Goal: Information Seeking & Learning: Learn about a topic

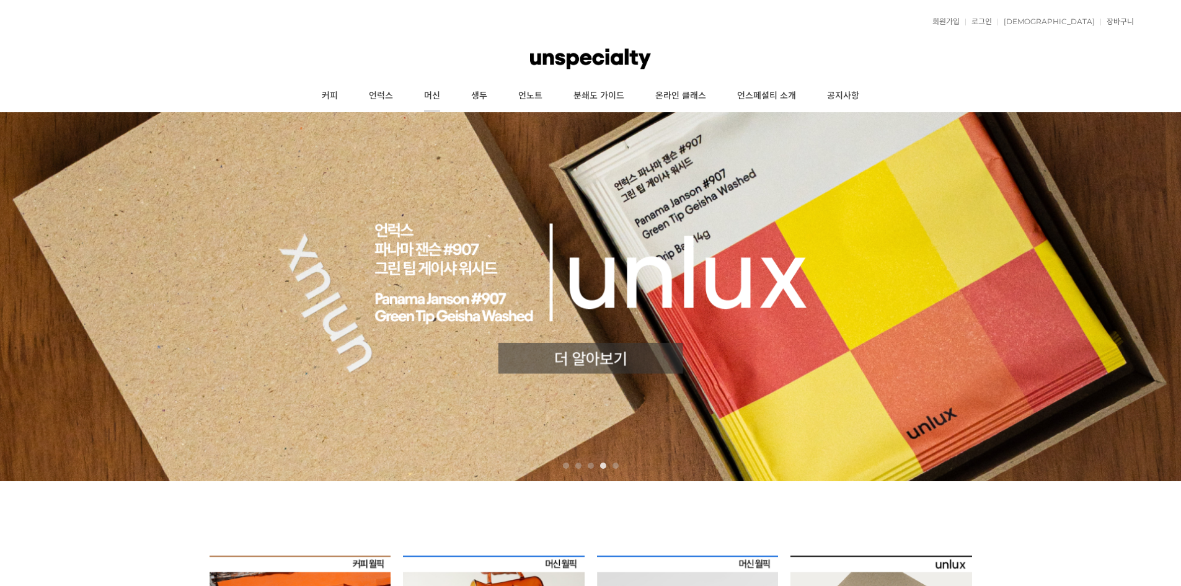
click at [436, 93] on link "머신" at bounding box center [431, 96] width 47 height 31
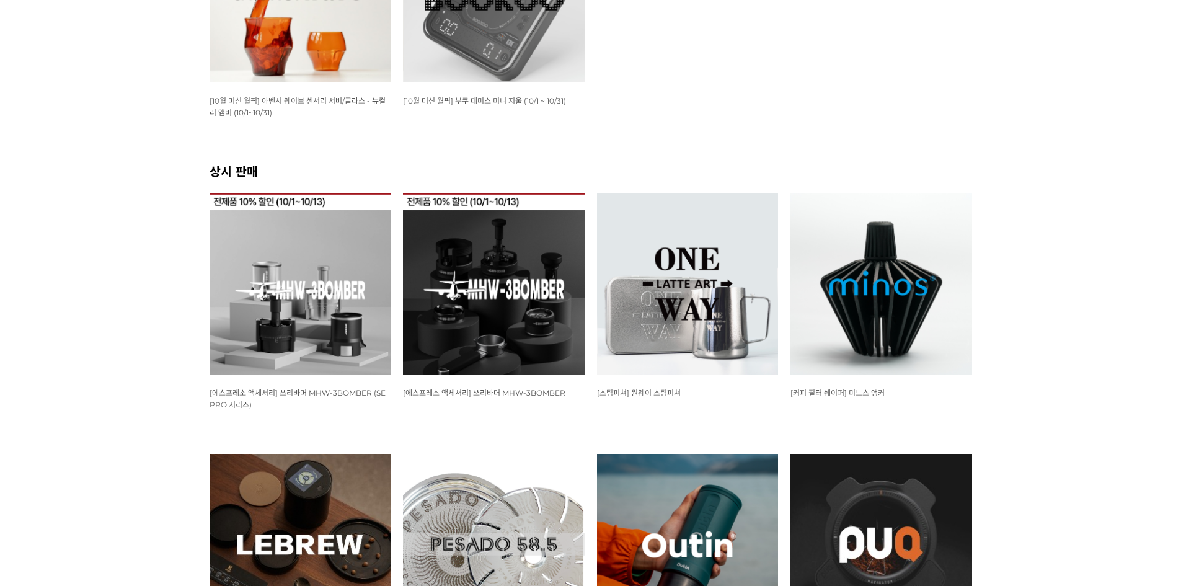
scroll to position [186, 0]
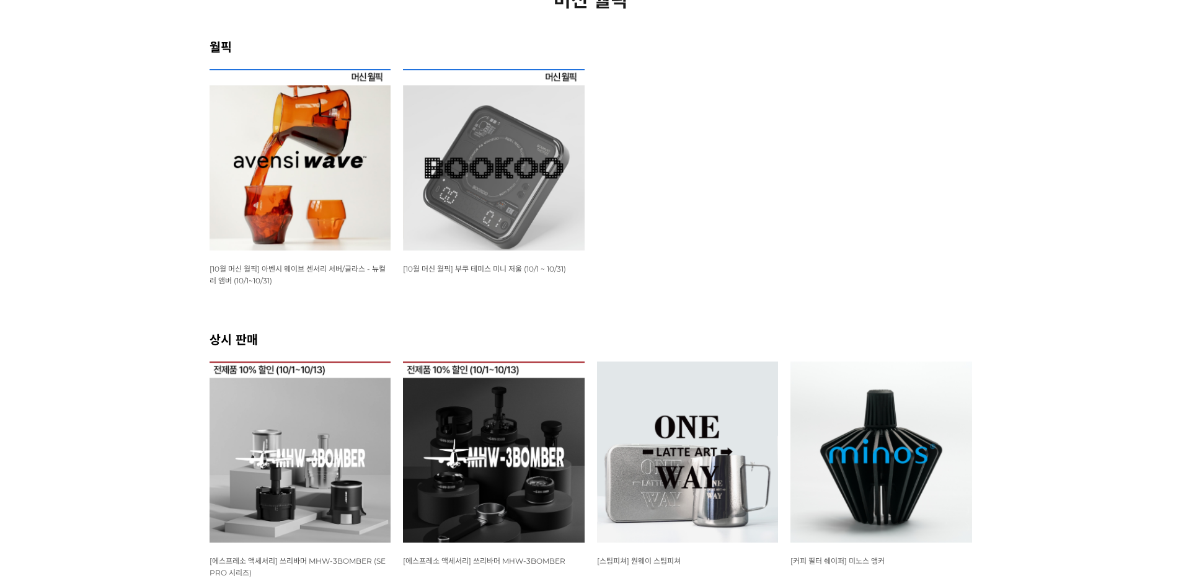
click at [538, 166] on img at bounding box center [494, 160] width 182 height 182
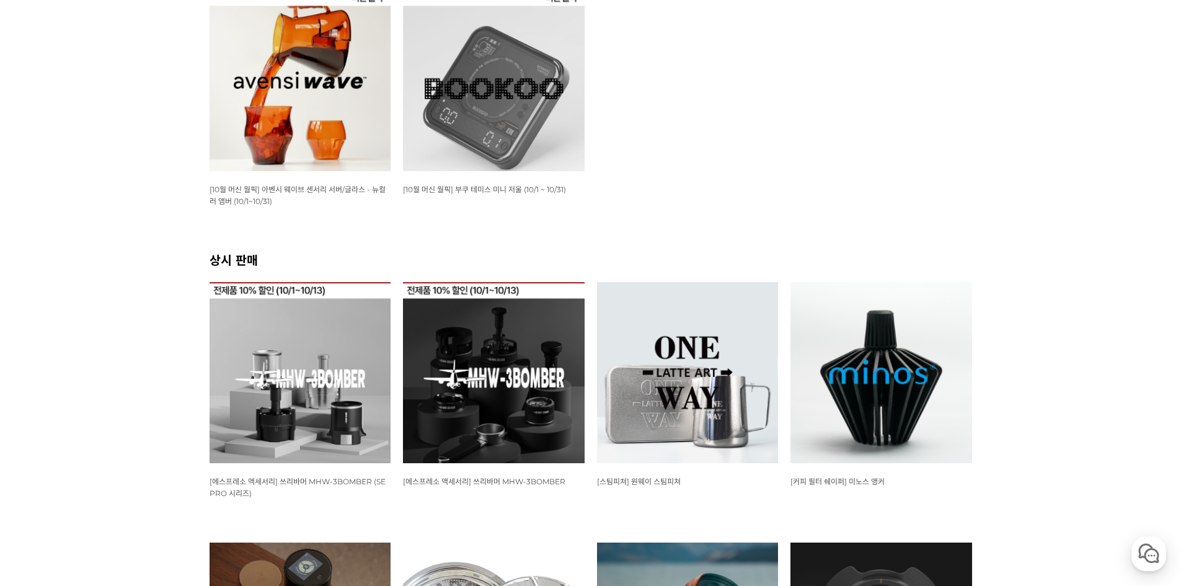
scroll to position [243, 0]
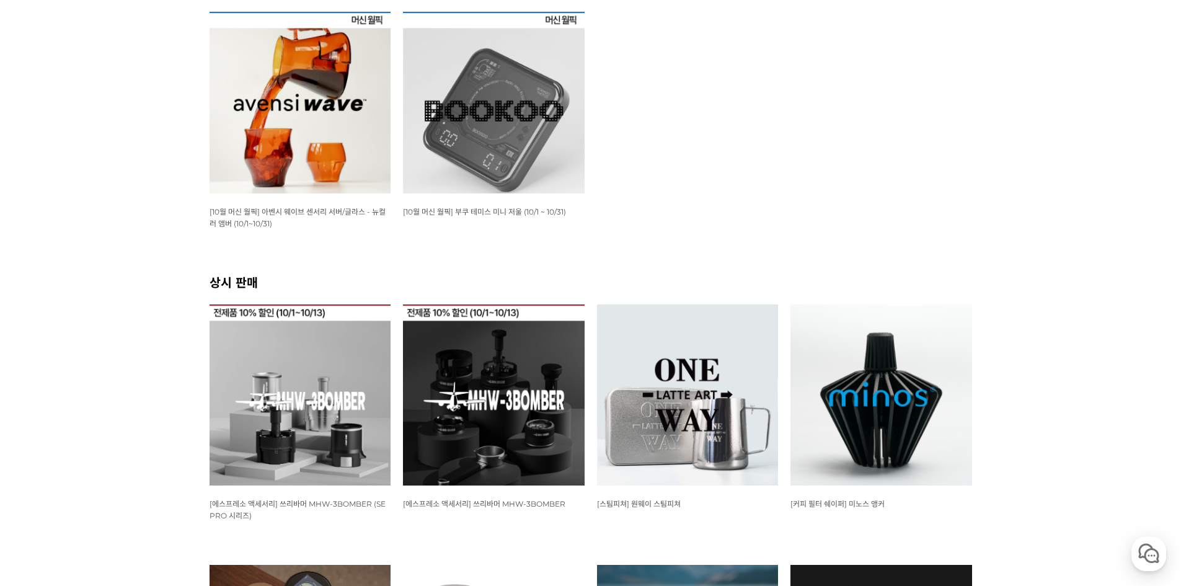
click at [293, 175] on img at bounding box center [300, 103] width 182 height 182
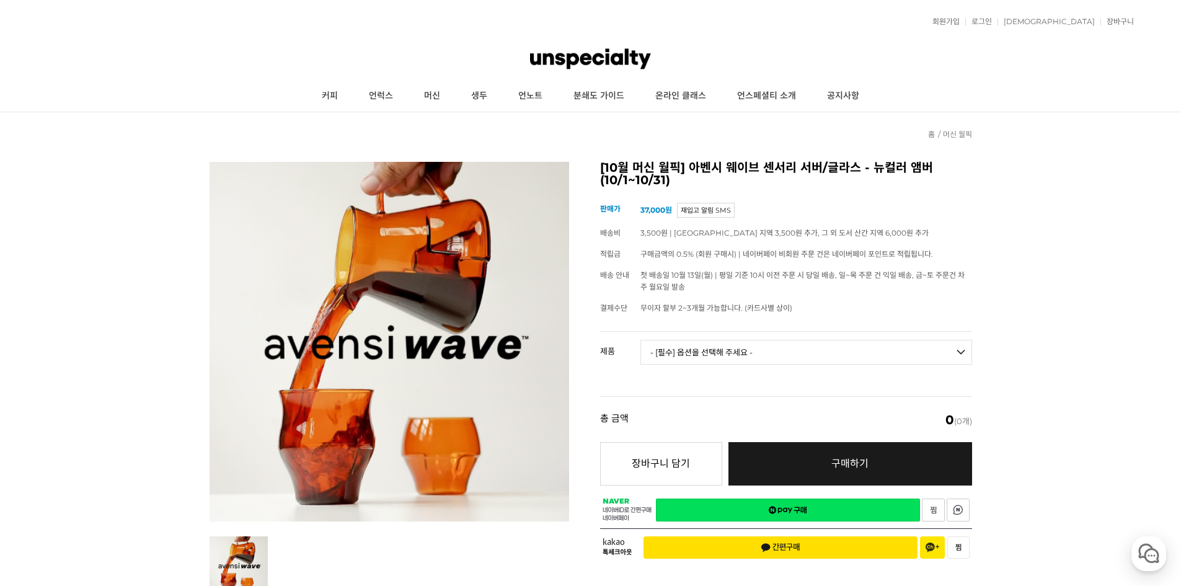
click at [690, 351] on select "- [필수] 옵션을 선택해 주세요 - ------------------- 웨이브 앰버 3종 세트 [품절] 사이클론 센서리 서버 앰버 알토 글라…" at bounding box center [806, 352] width 332 height 25
click at [335, 94] on link "커피" at bounding box center [329, 96] width 47 height 31
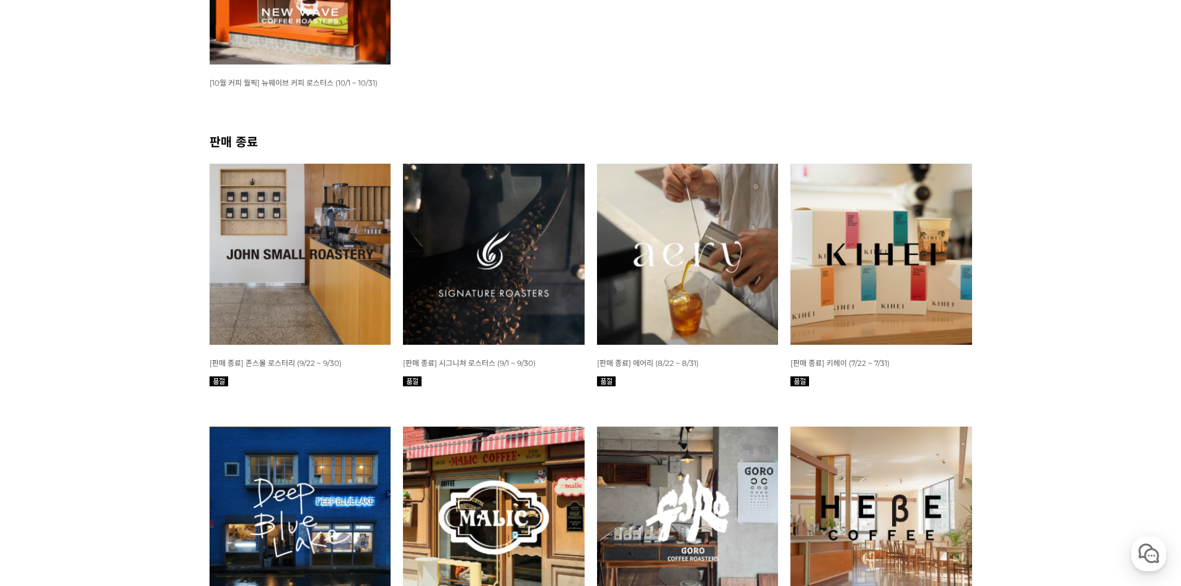
scroll to position [310, 0]
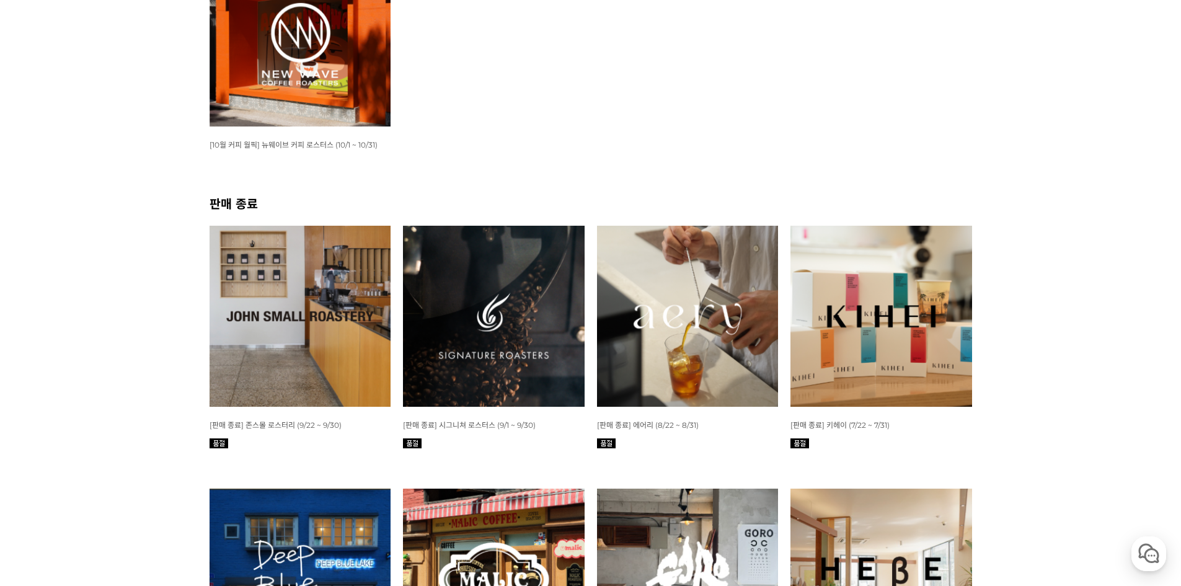
click at [318, 69] on img at bounding box center [300, 36] width 182 height 182
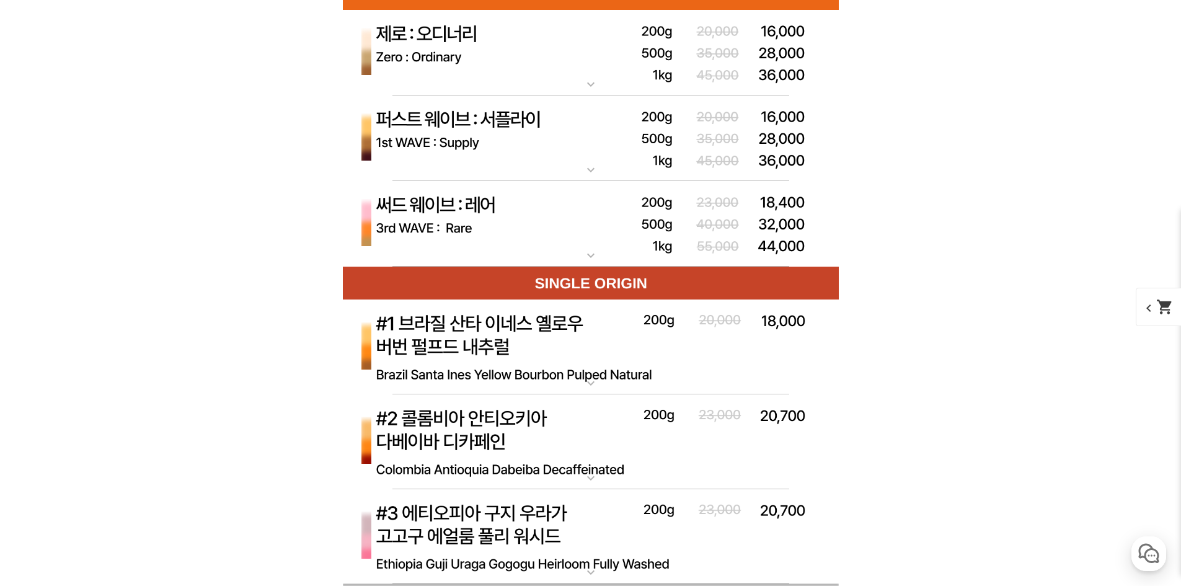
scroll to position [3719, 0]
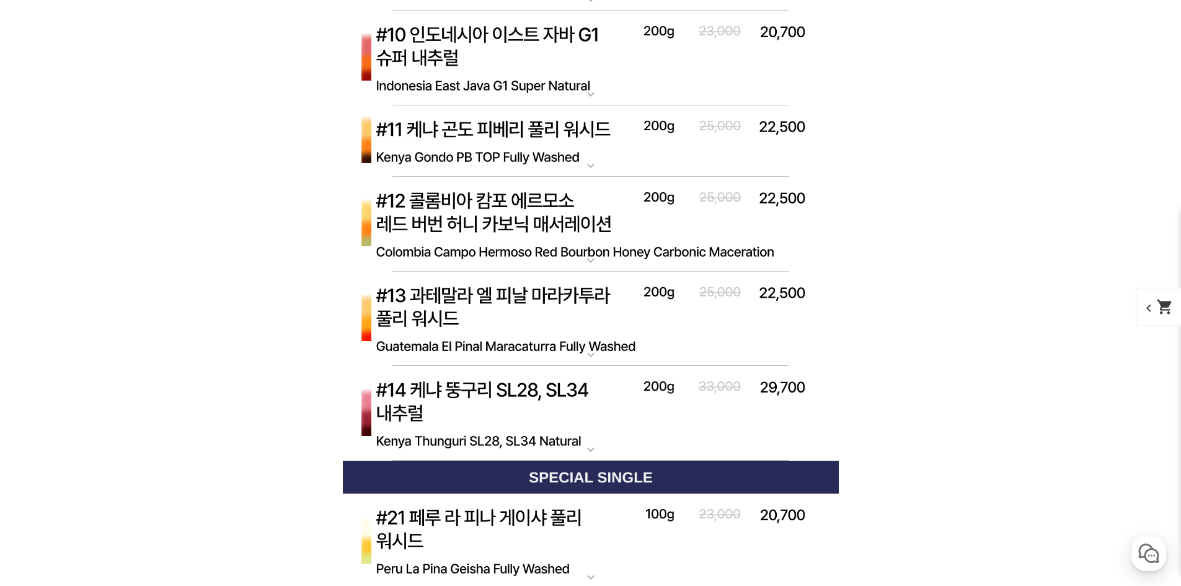
scroll to position [4896, 0]
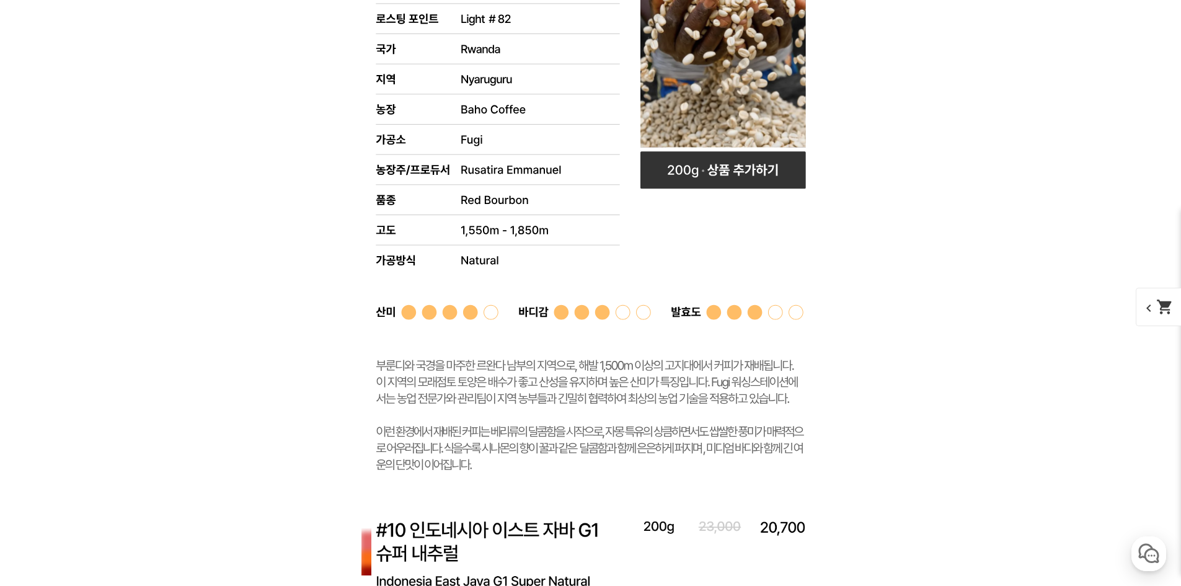
scroll to position [5020, 0]
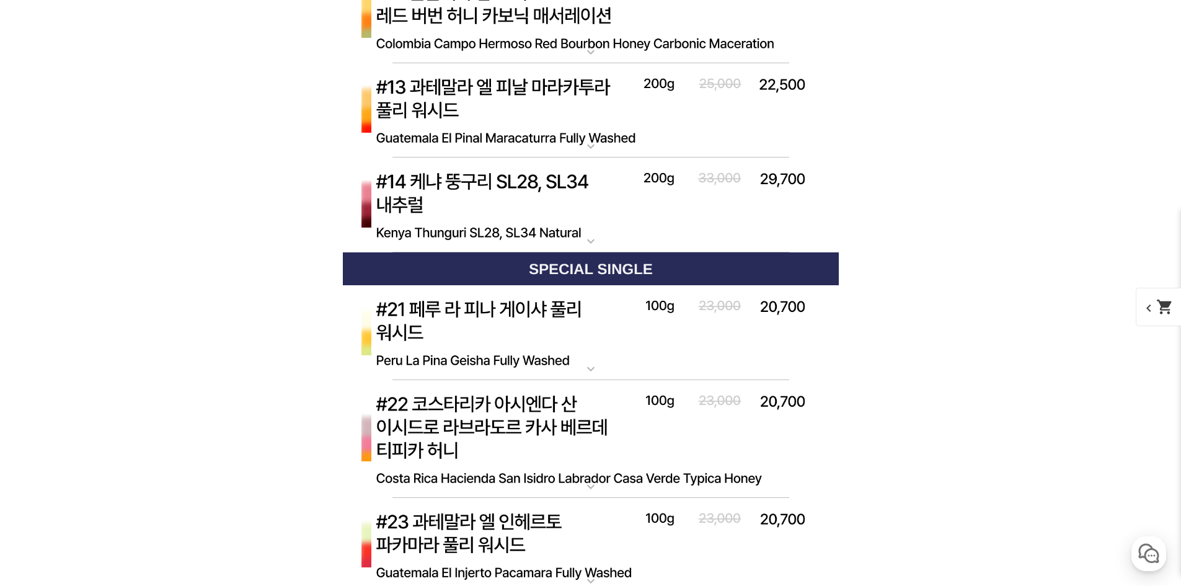
scroll to position [4958, 0]
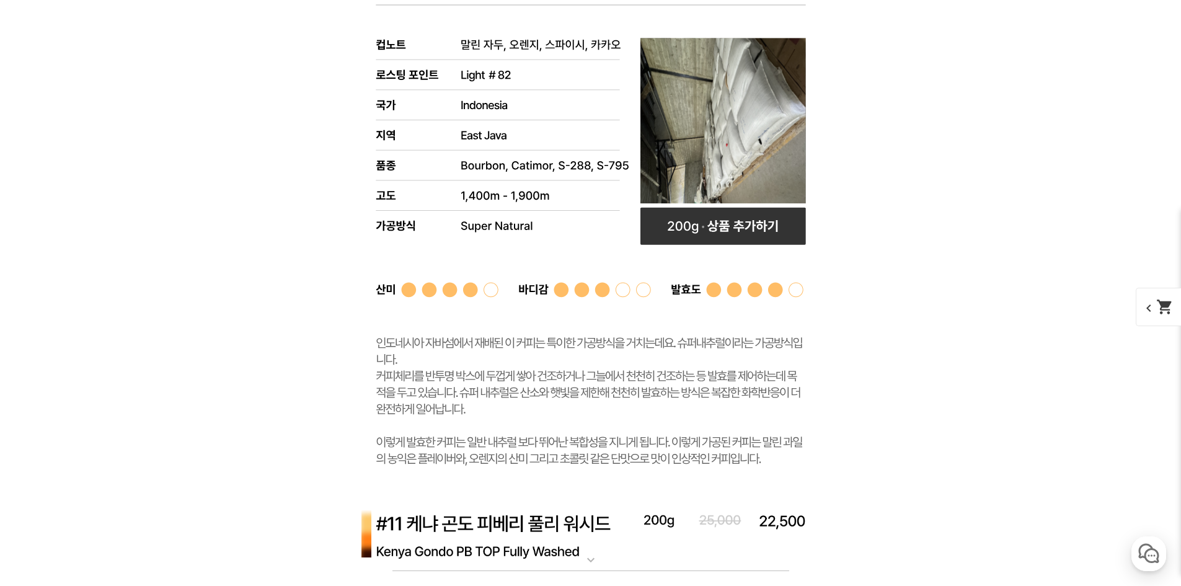
scroll to position [5082, 0]
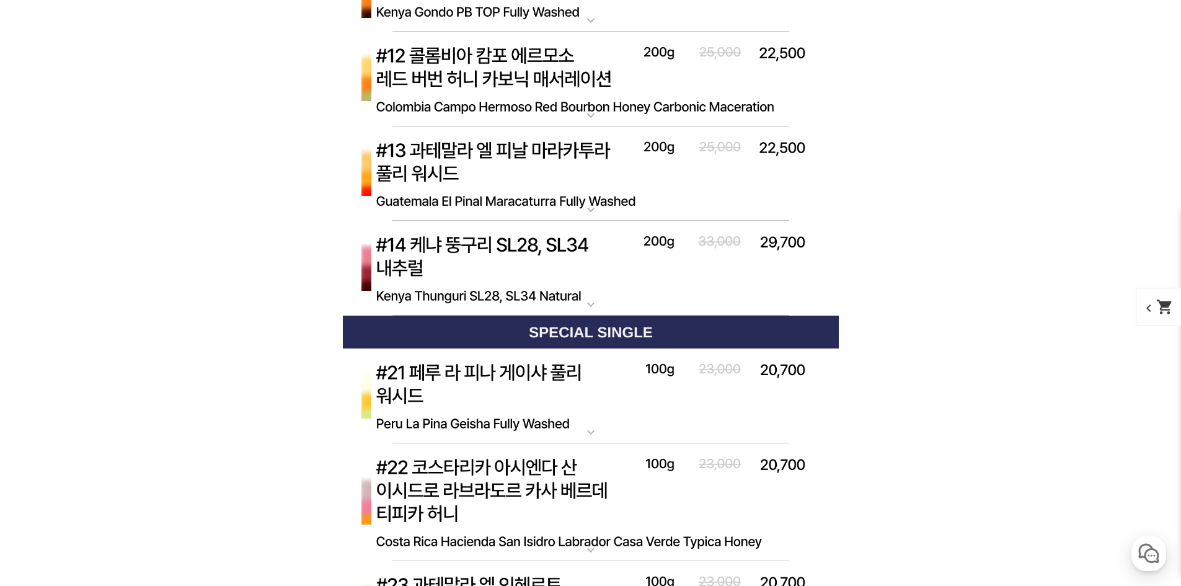
scroll to position [4958, 0]
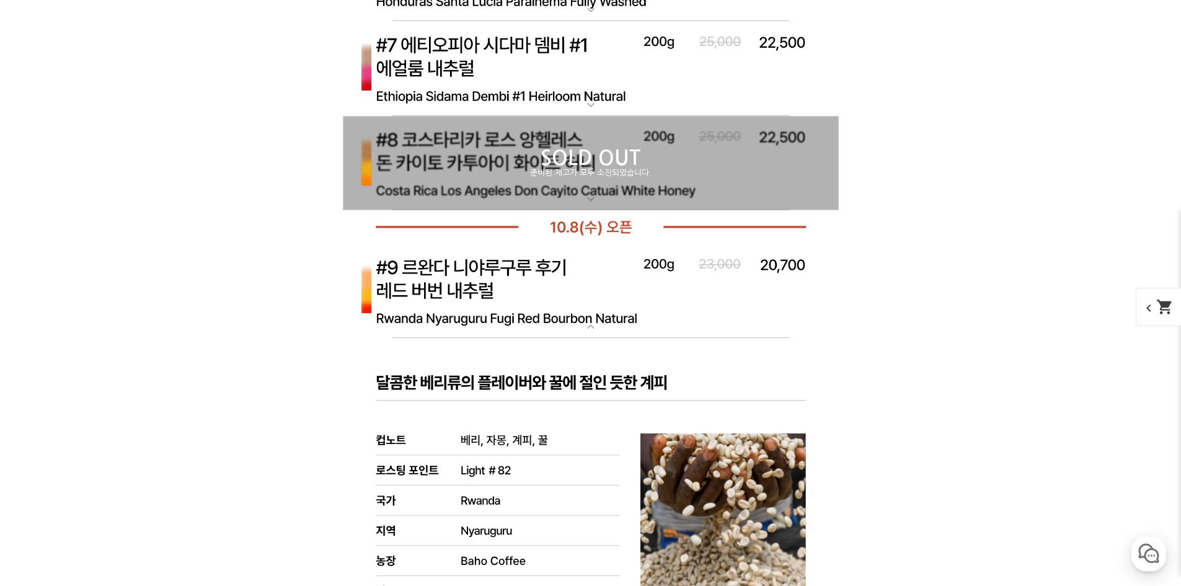
scroll to position [4525, 0]
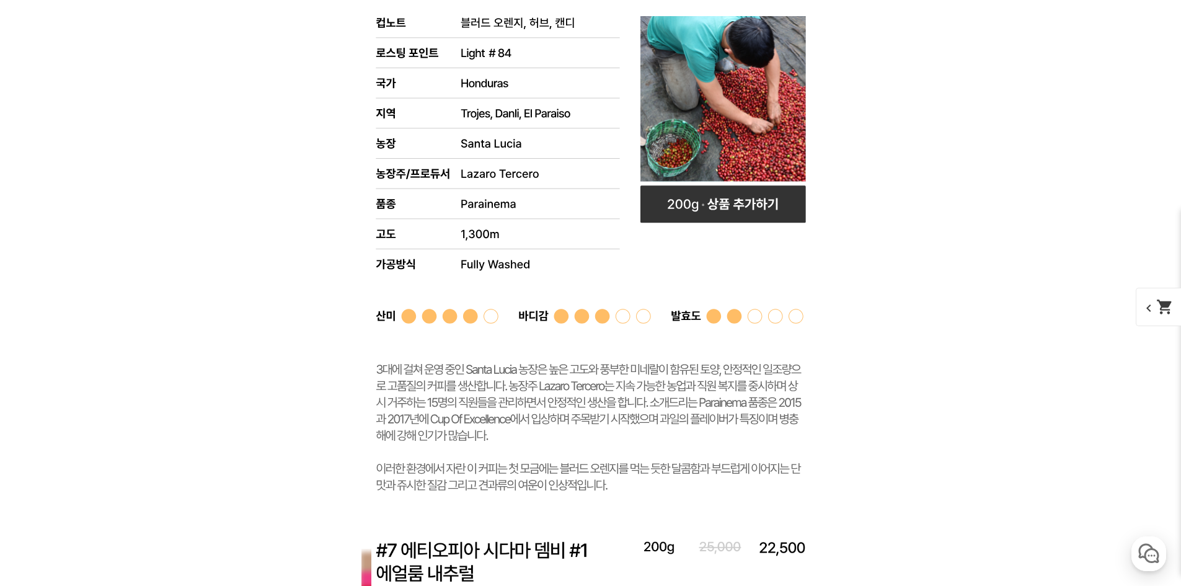
scroll to position [4649, 0]
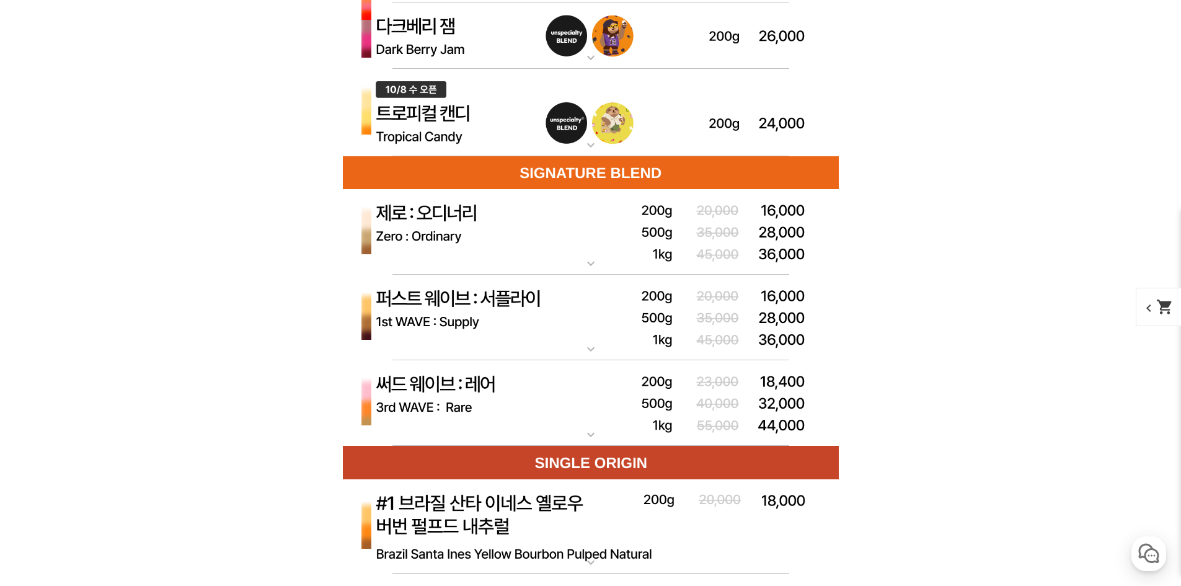
scroll to position [3595, 0]
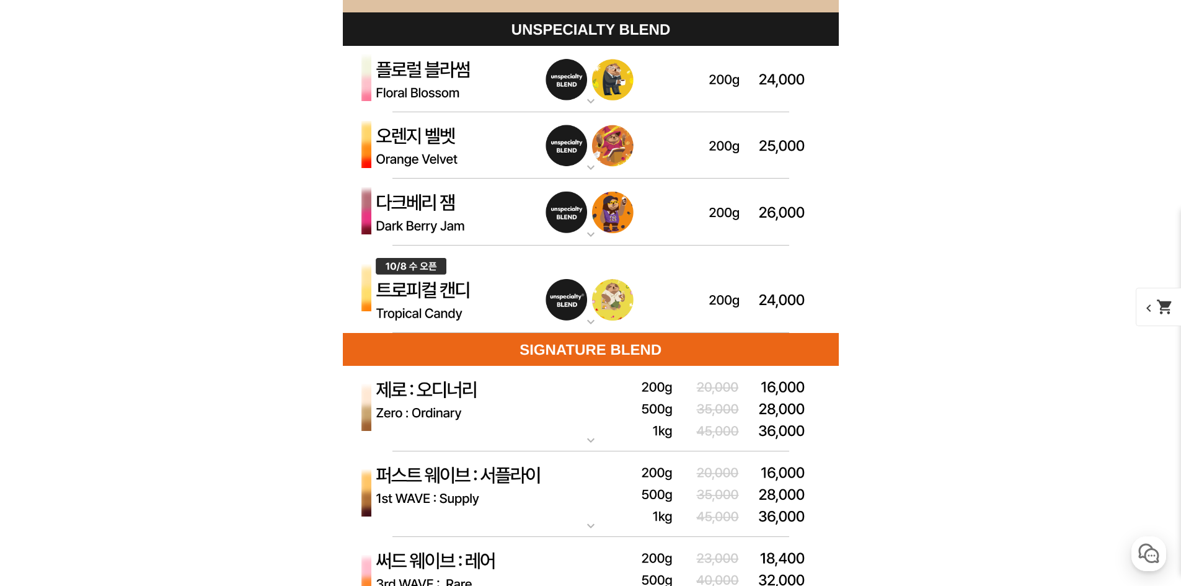
click at [410, 102] on img at bounding box center [591, 79] width 496 height 67
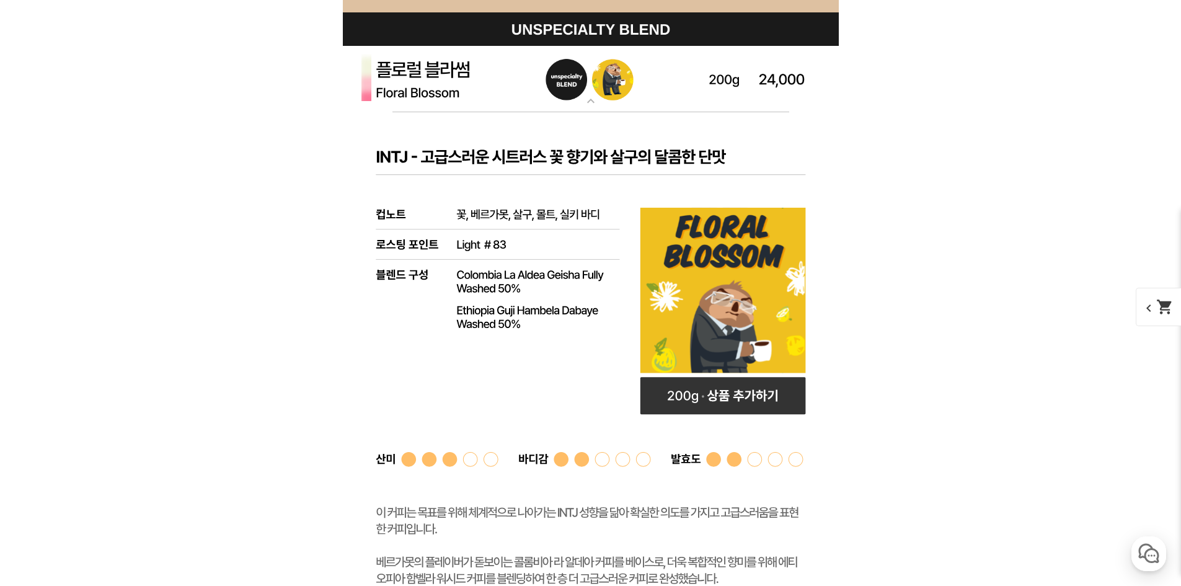
click at [398, 96] on img at bounding box center [591, 79] width 496 height 67
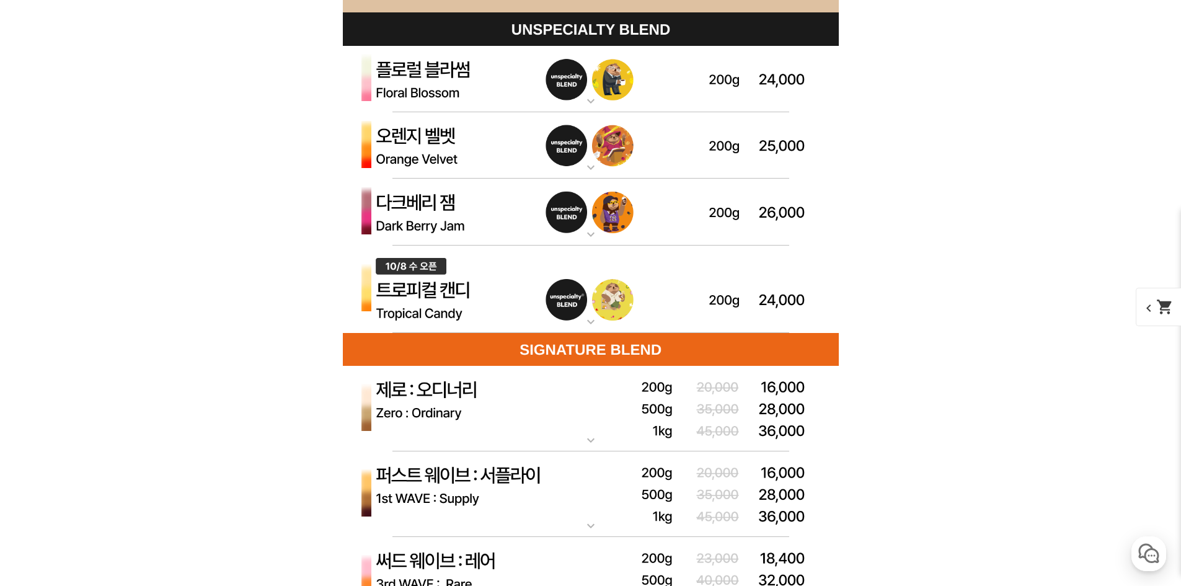
click at [415, 153] on img at bounding box center [591, 145] width 496 height 67
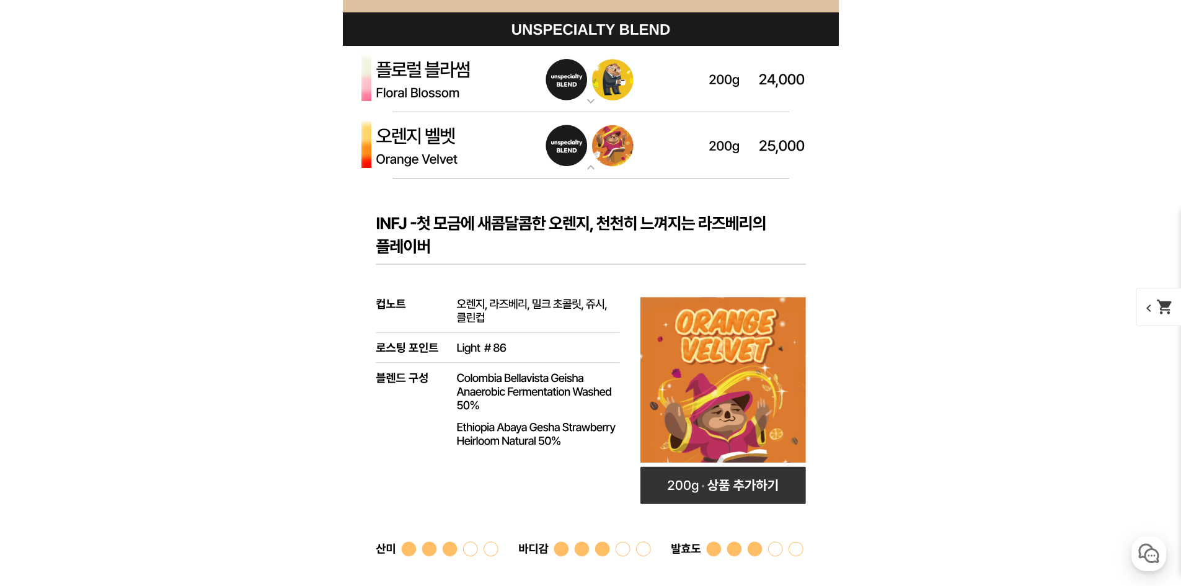
click at [413, 87] on img at bounding box center [591, 79] width 496 height 67
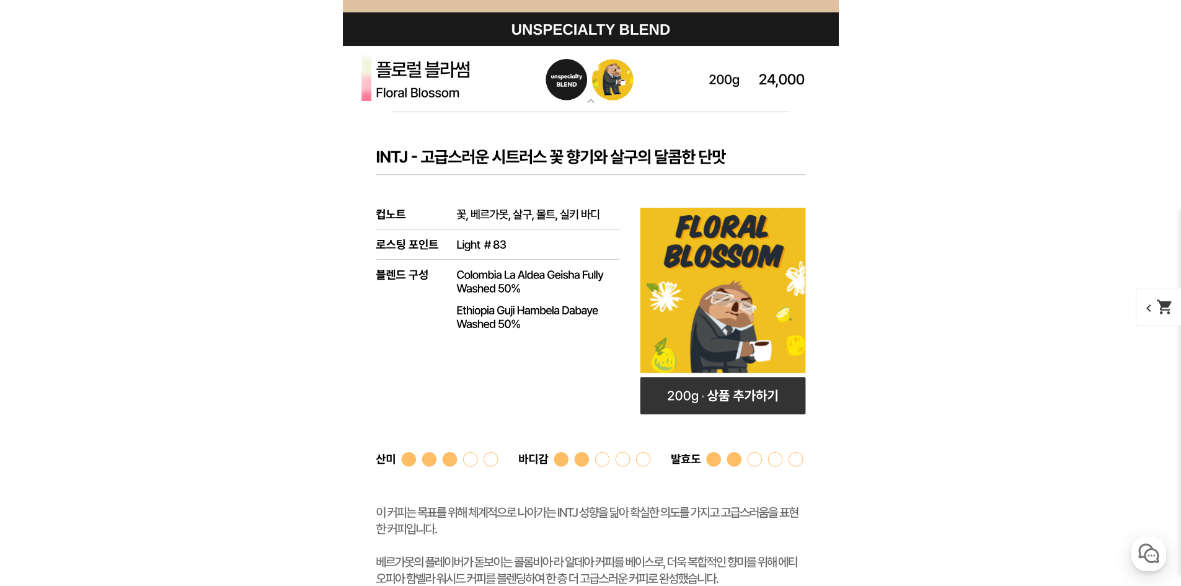
click at [413, 87] on img at bounding box center [591, 79] width 496 height 67
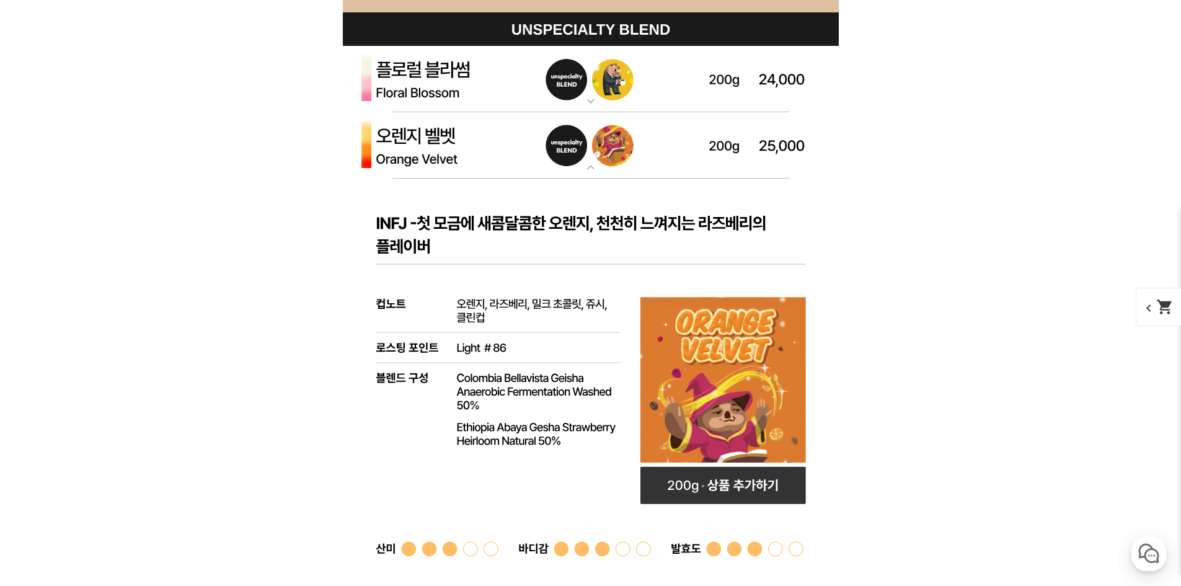
click at [416, 138] on img at bounding box center [591, 145] width 496 height 67
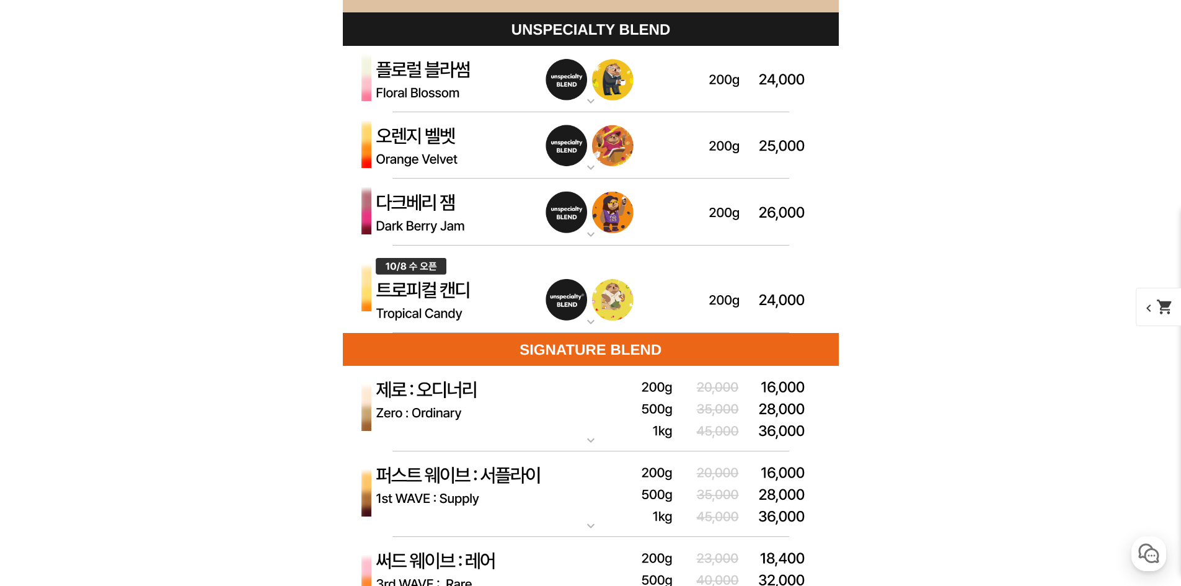
click at [418, 216] on img at bounding box center [591, 212] width 496 height 67
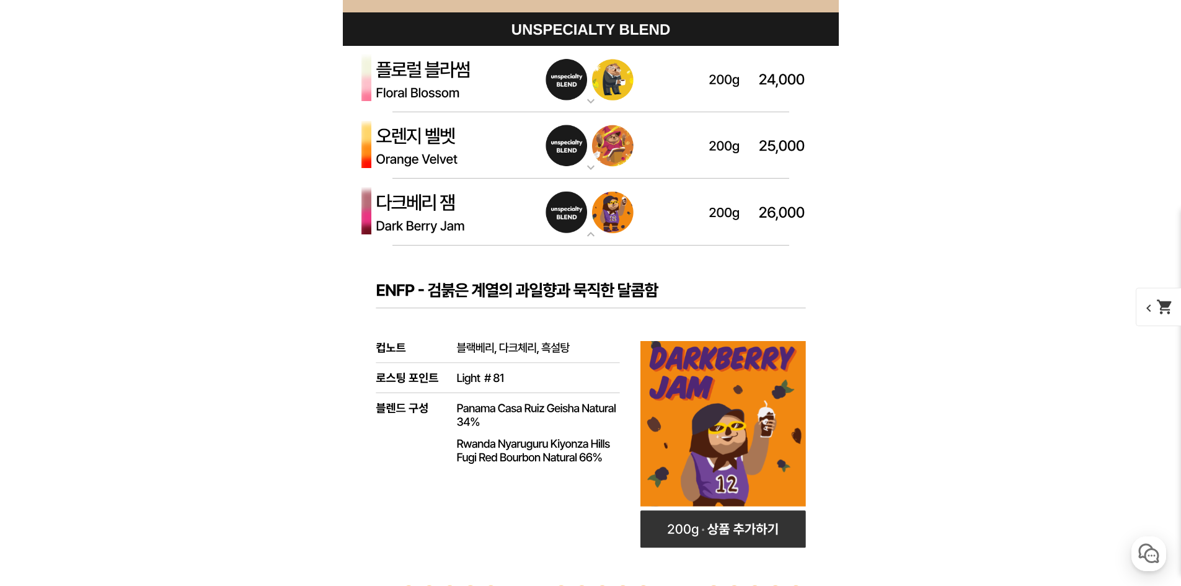
click at [418, 215] on img at bounding box center [591, 212] width 496 height 67
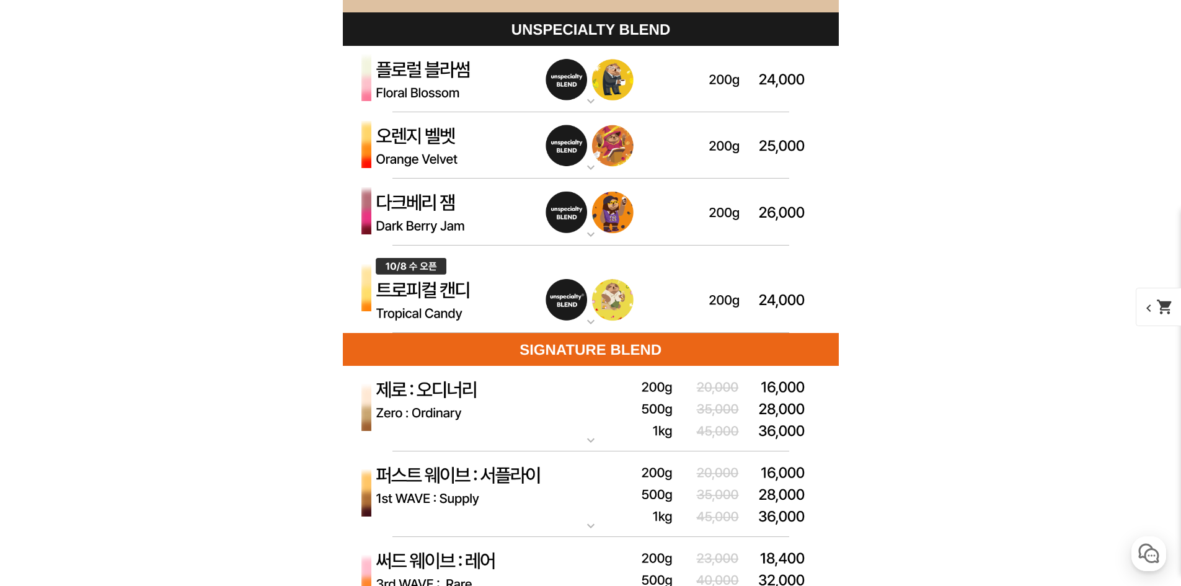
click at [413, 290] on img at bounding box center [591, 289] width 496 height 88
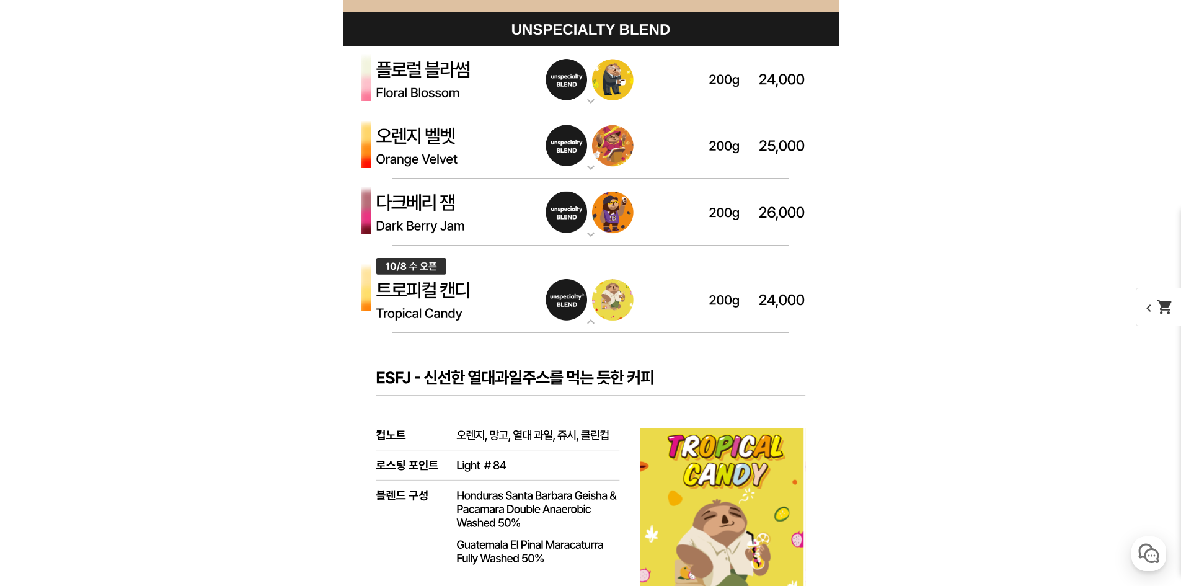
click at [413, 289] on img at bounding box center [591, 289] width 496 height 88
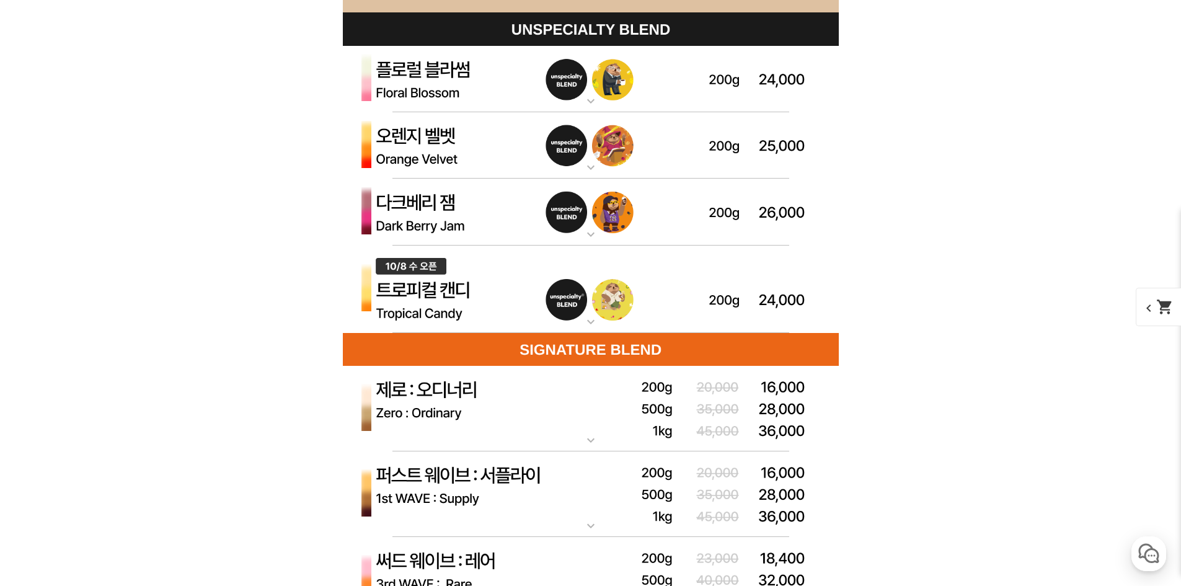
click at [430, 216] on img at bounding box center [591, 212] width 496 height 67
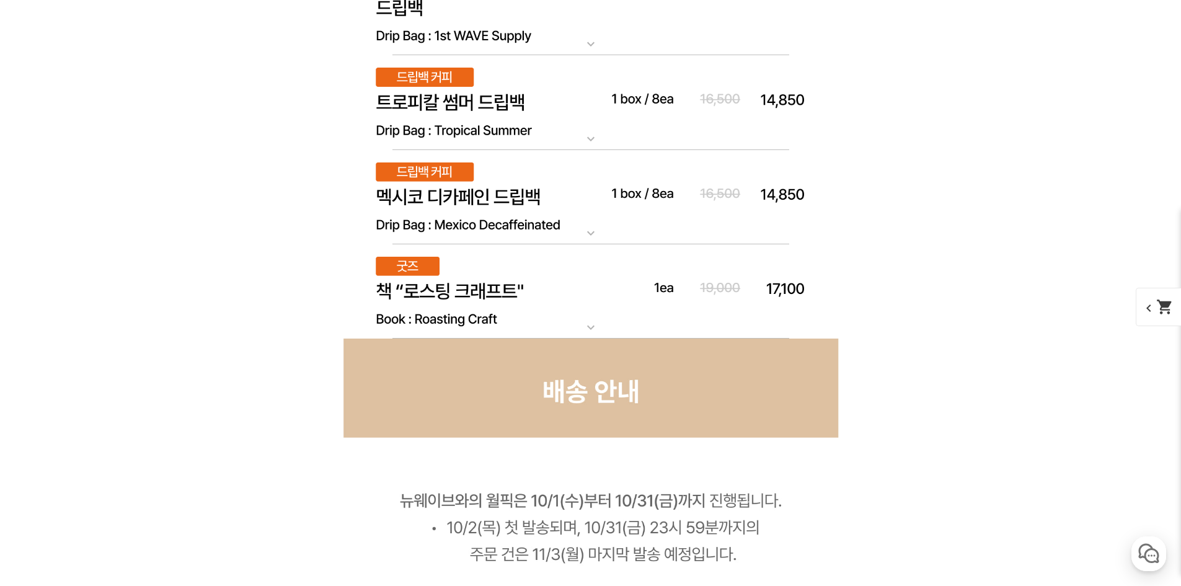
scroll to position [8491, 0]
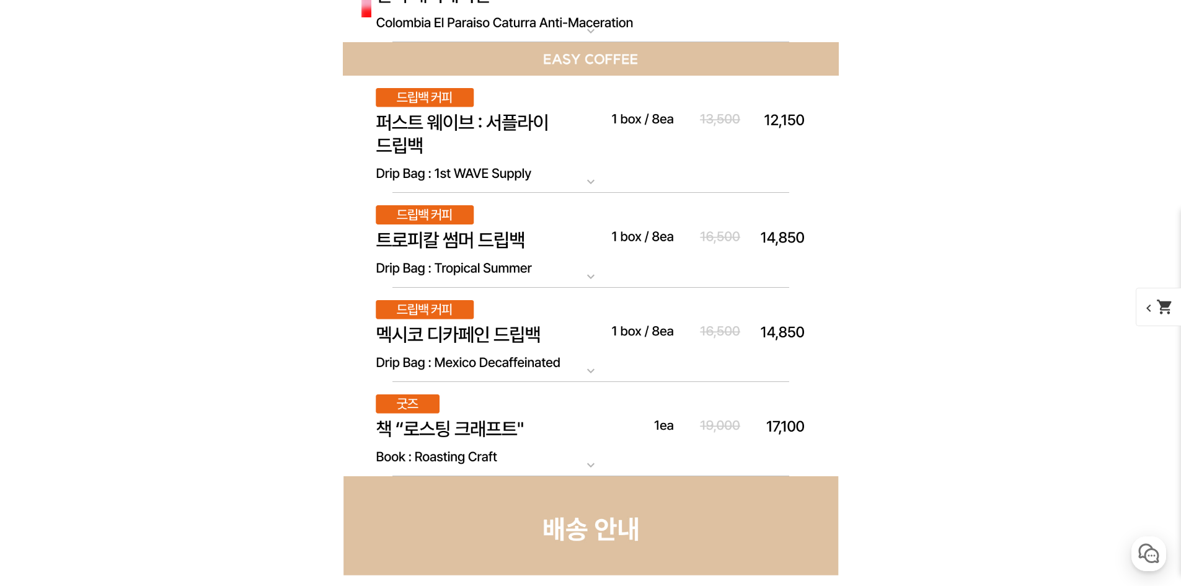
click at [501, 162] on img at bounding box center [591, 135] width 496 height 118
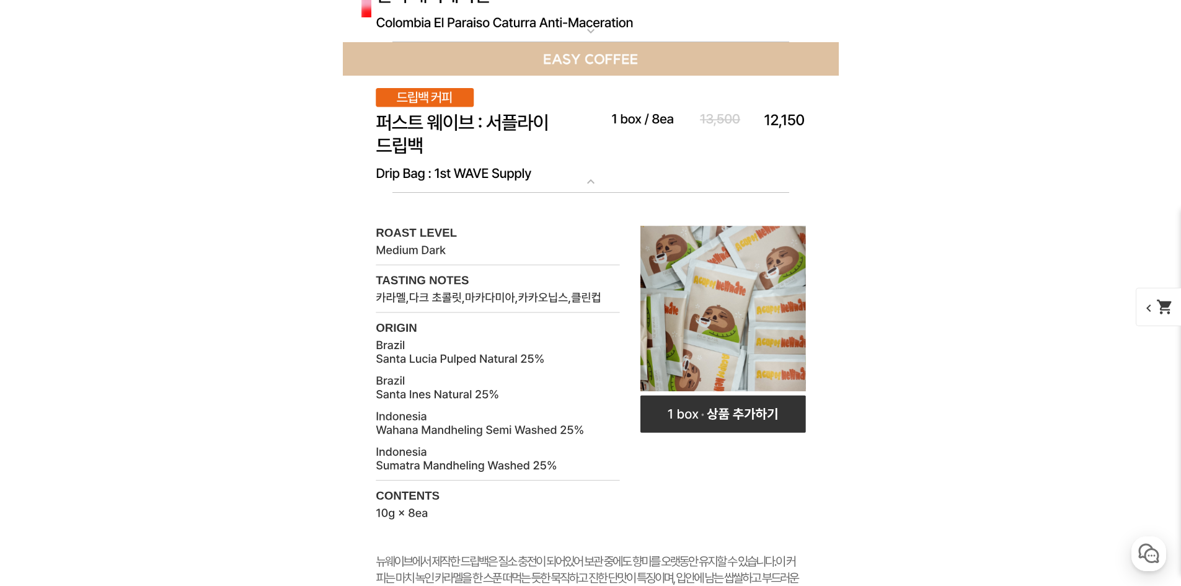
click at [501, 162] on img at bounding box center [591, 135] width 496 height 118
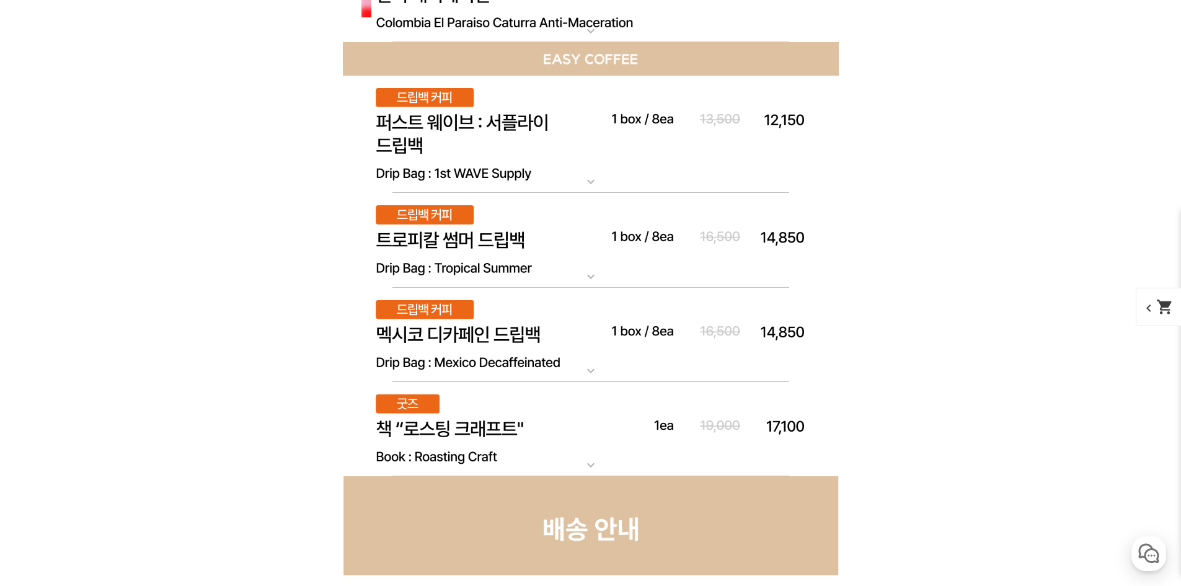
click at [627, 252] on img at bounding box center [591, 240] width 496 height 95
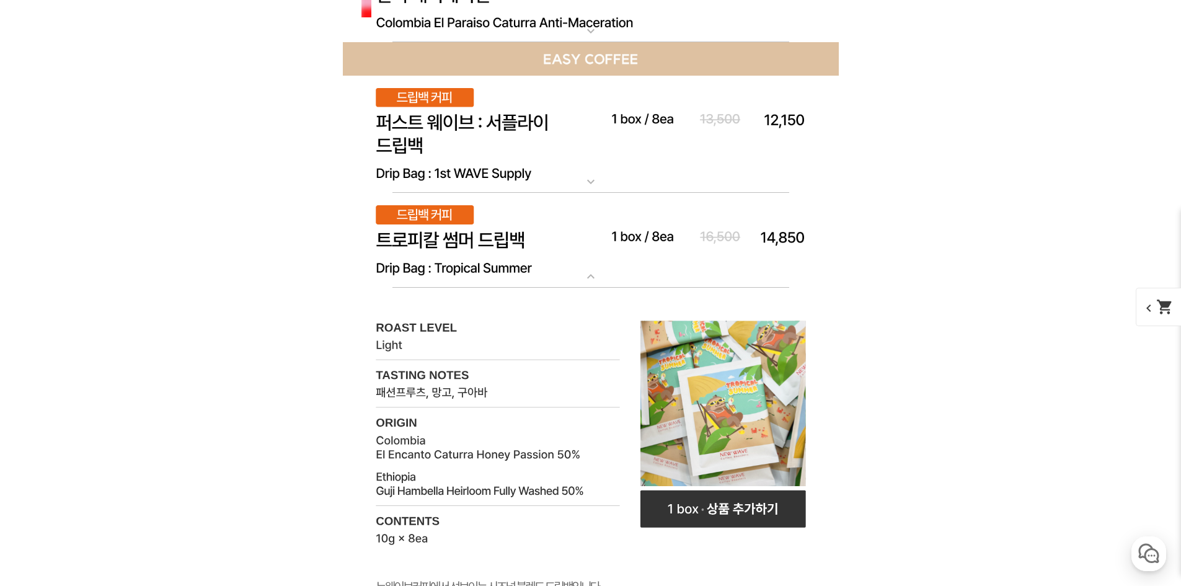
click at [578, 252] on img at bounding box center [591, 240] width 496 height 95
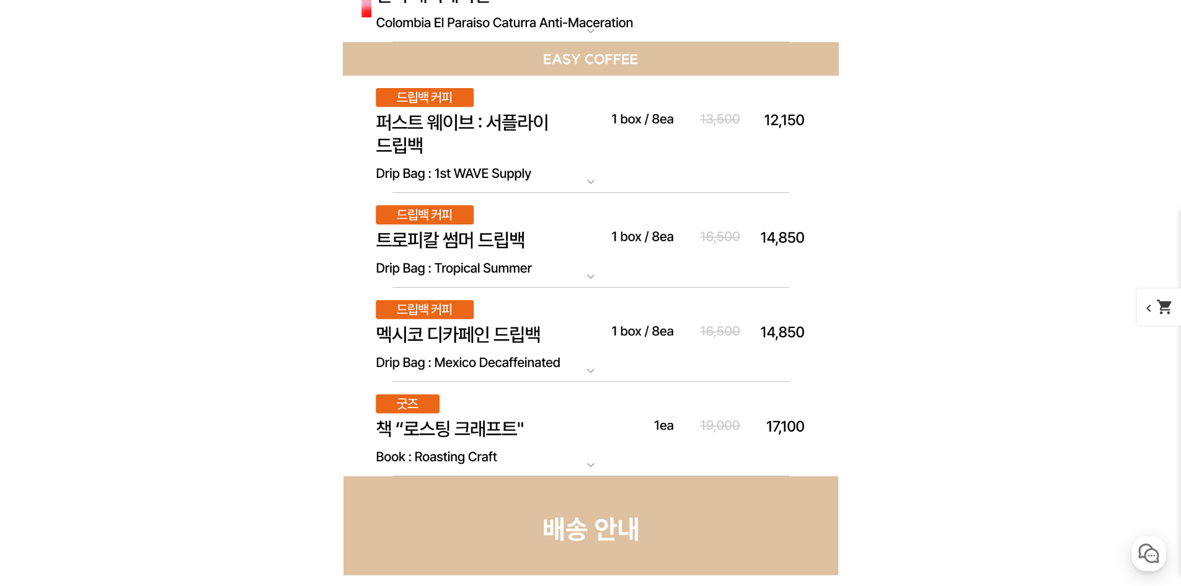
click at [578, 312] on img at bounding box center [591, 335] width 496 height 95
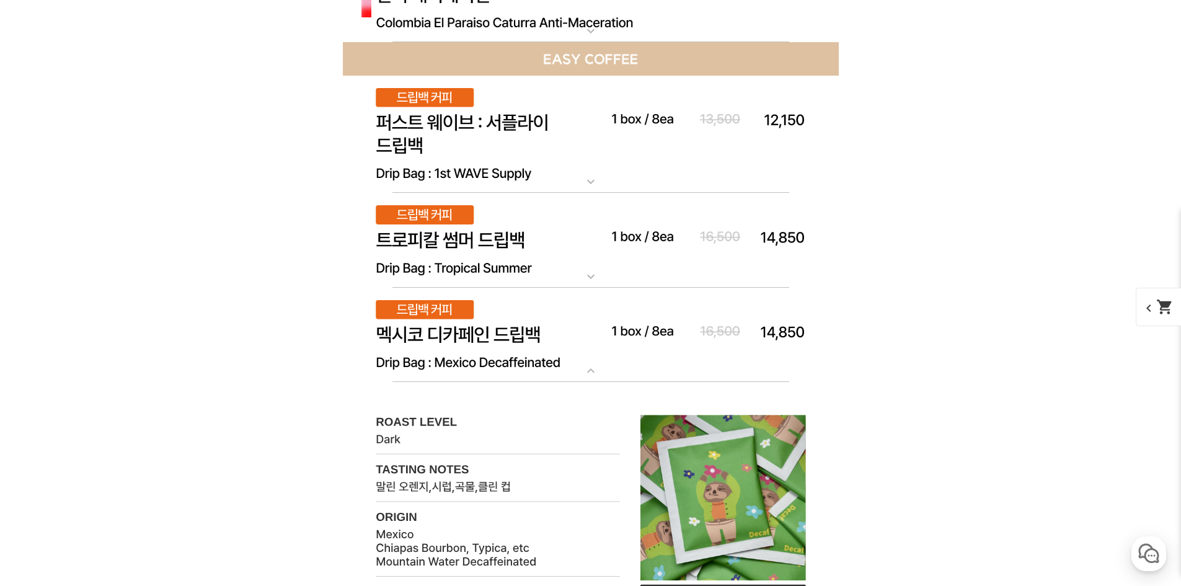
click at [576, 304] on img at bounding box center [591, 335] width 496 height 95
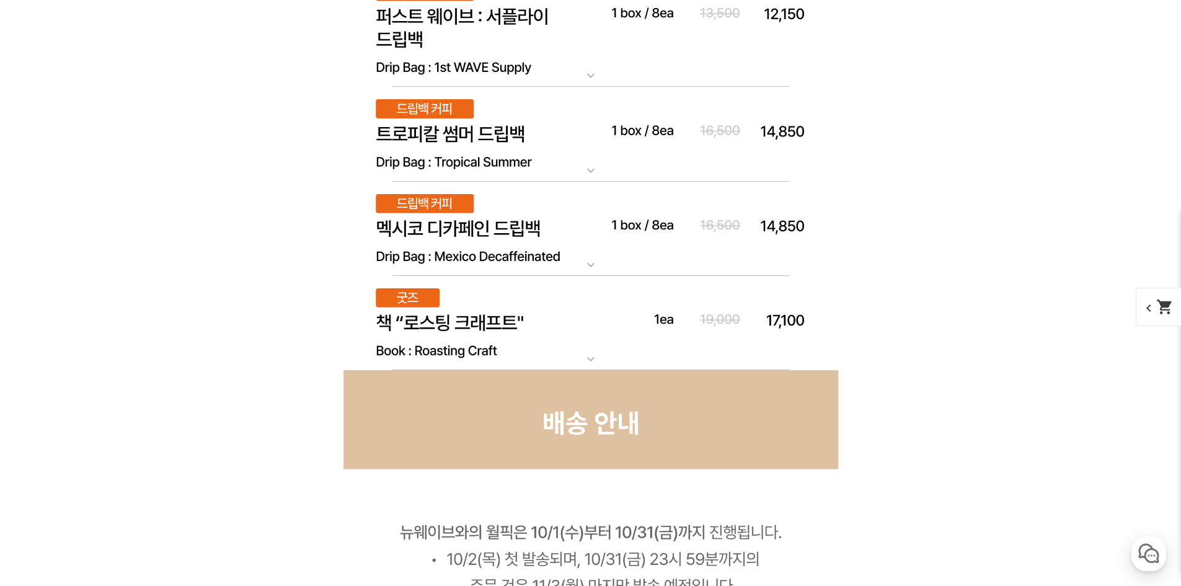
scroll to position [8615, 0]
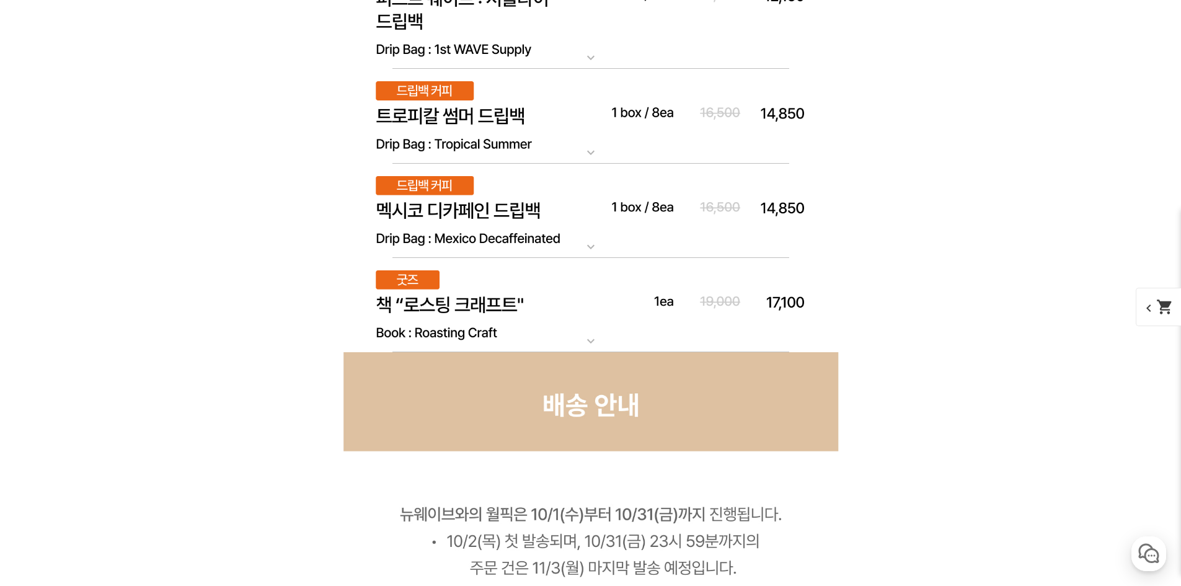
click at [585, 308] on img at bounding box center [591, 305] width 496 height 95
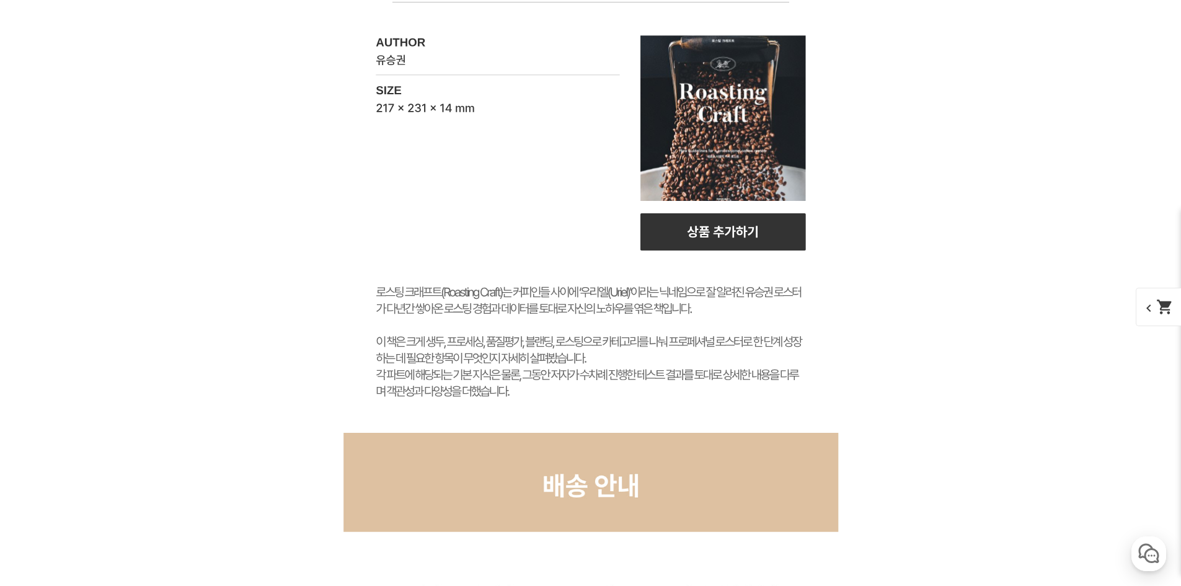
scroll to position [8987, 0]
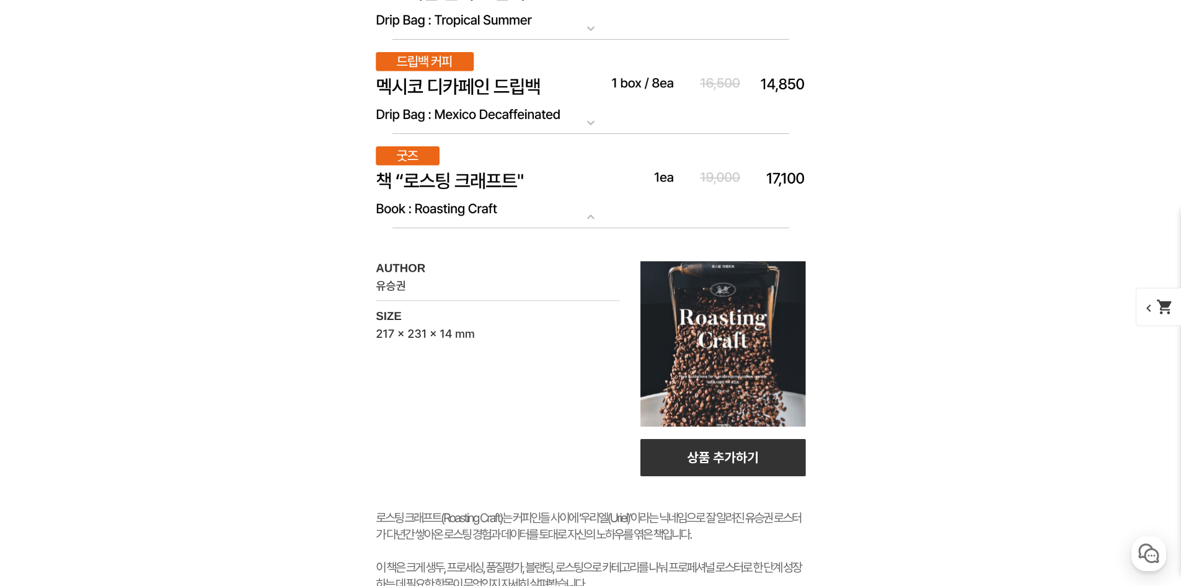
click at [438, 196] on img at bounding box center [591, 181] width 496 height 95
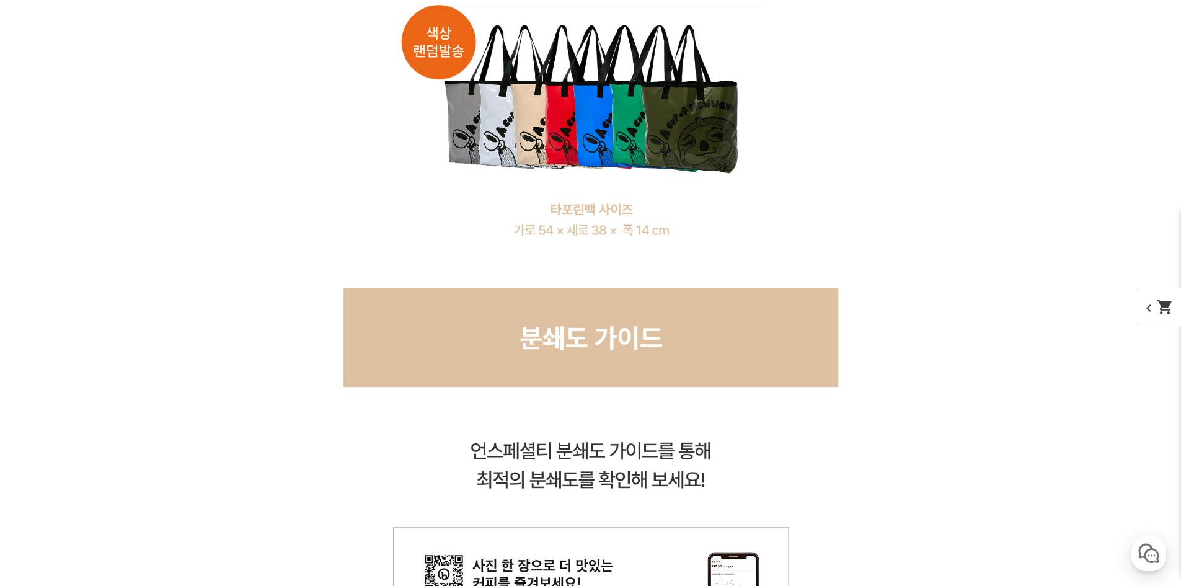
scroll to position [14379, 0]
